Goal: Find contact information: Find contact information

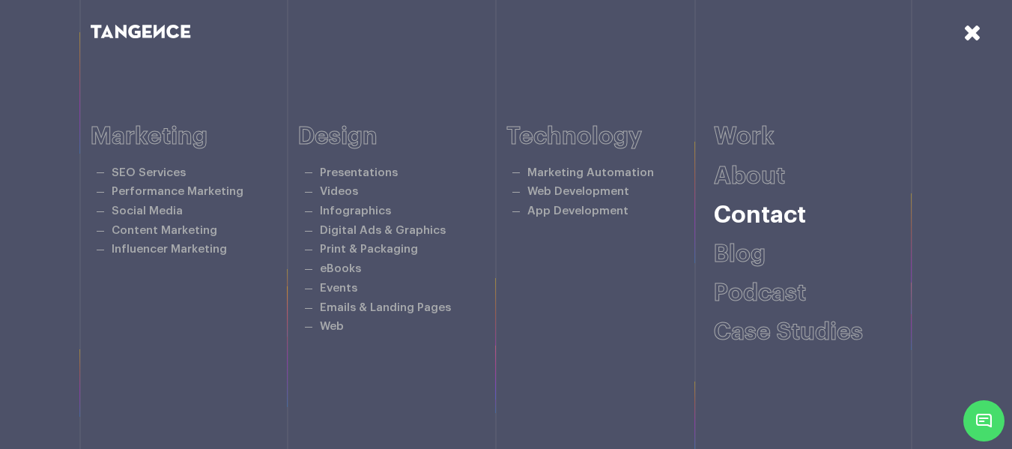
click at [756, 217] on link "Contact" at bounding box center [760, 215] width 92 height 24
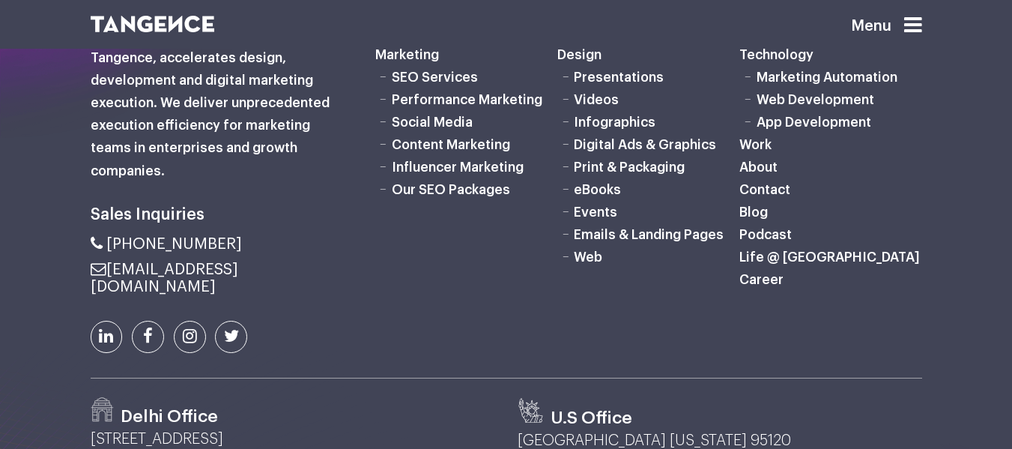
scroll to position [1341, 0]
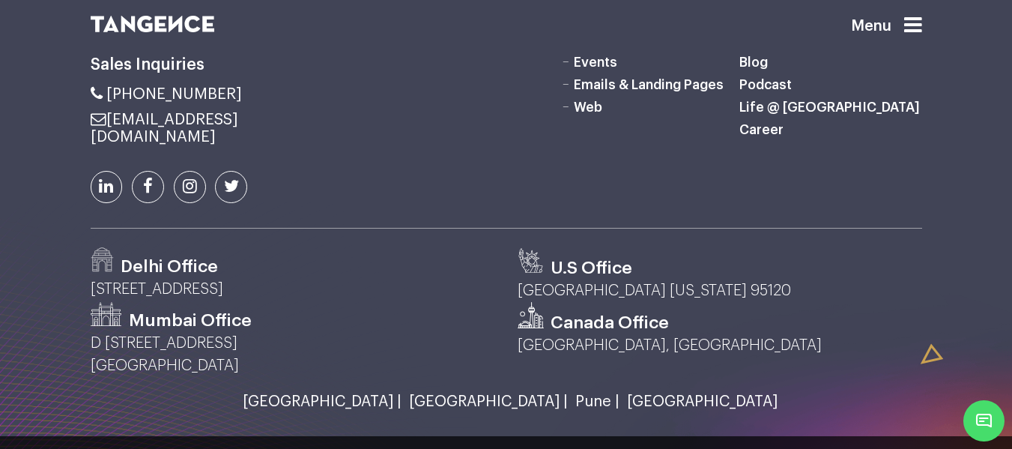
drag, startPoint x: 322, startPoint y: 94, endPoint x: 107, endPoint y: 91, distance: 215.0
click at [107, 111] on li "[EMAIL_ADDRESS][DOMAIN_NAME]" at bounding box center [222, 128] width 262 height 34
copy link "[EMAIL_ADDRESS][DOMAIN_NAME]"
